Goal: Find contact information: Find contact information

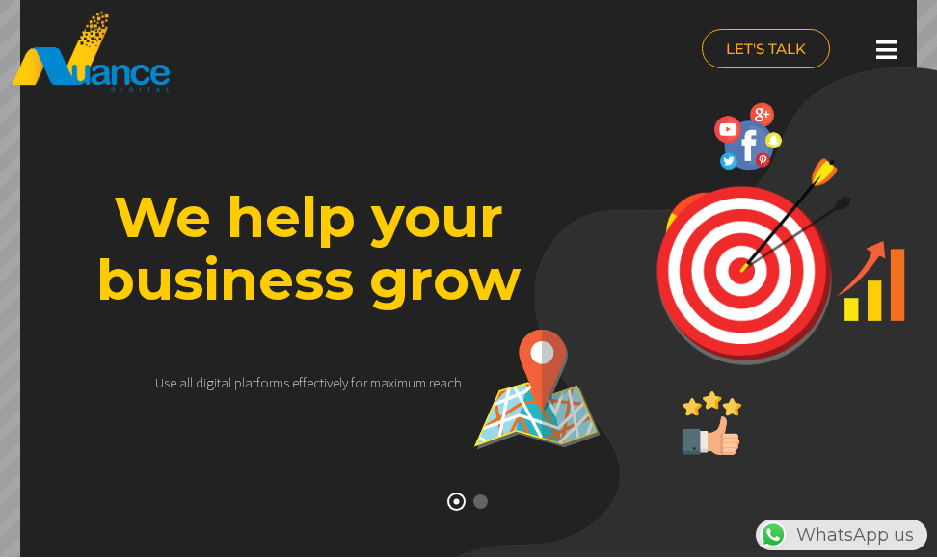
scroll to position [0, 831]
click at [729, 54] on span "LET'S TALK" at bounding box center [766, 48] width 80 height 14
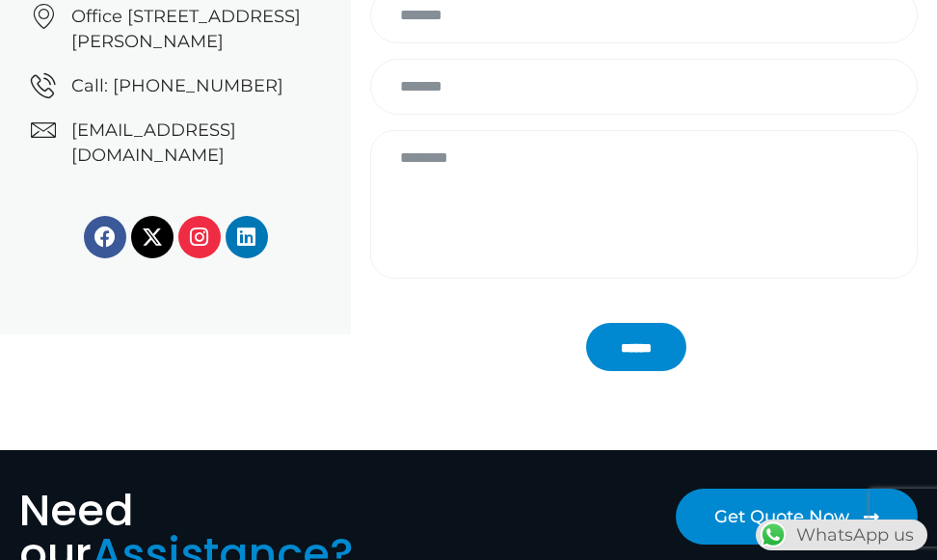
scroll to position [288, 0]
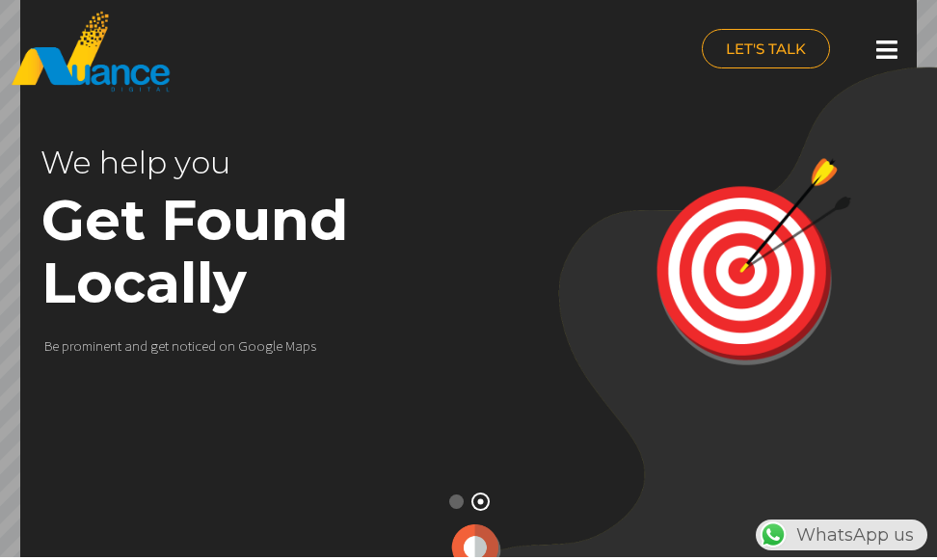
click at [888, 538] on div "WhatsApp us" at bounding box center [841, 534] width 172 height 31
